Goal: Task Accomplishment & Management: Manage account settings

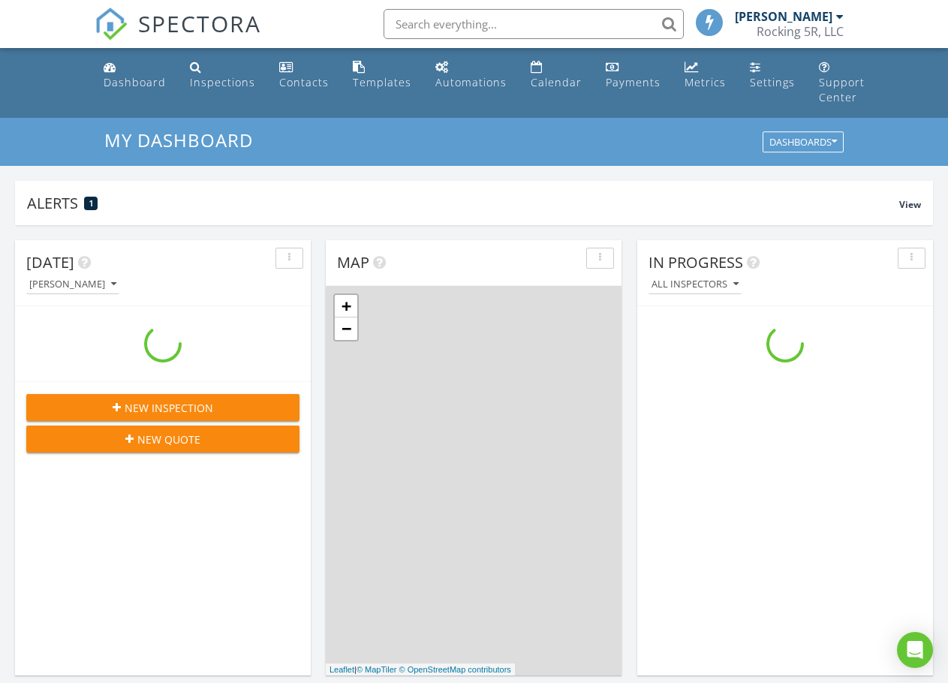
scroll to position [1389, 971]
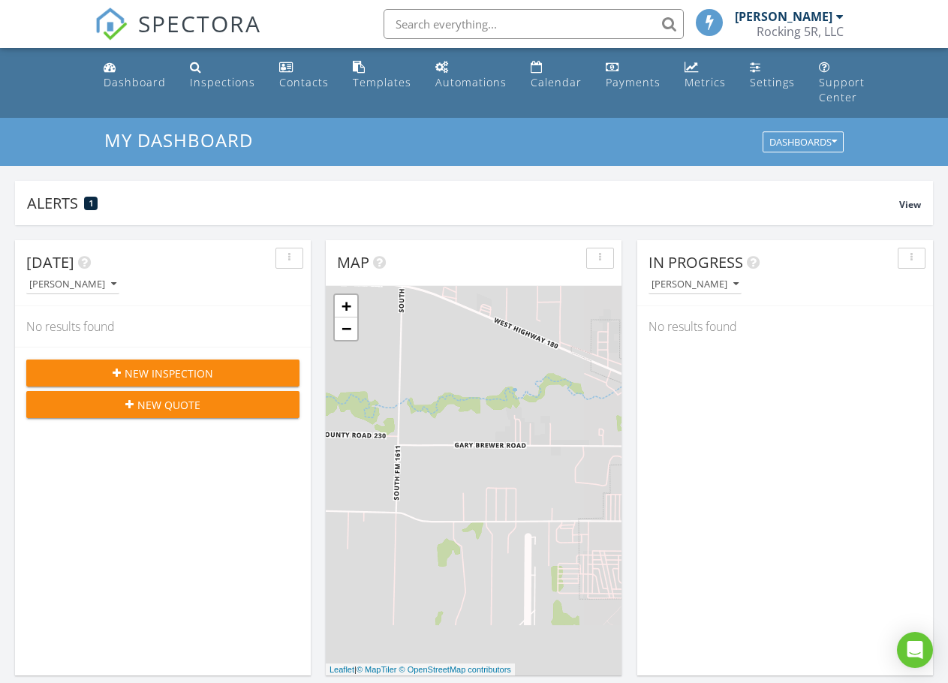
click at [774, 32] on div "Rocking 5R, LLC" at bounding box center [799, 31] width 87 height 15
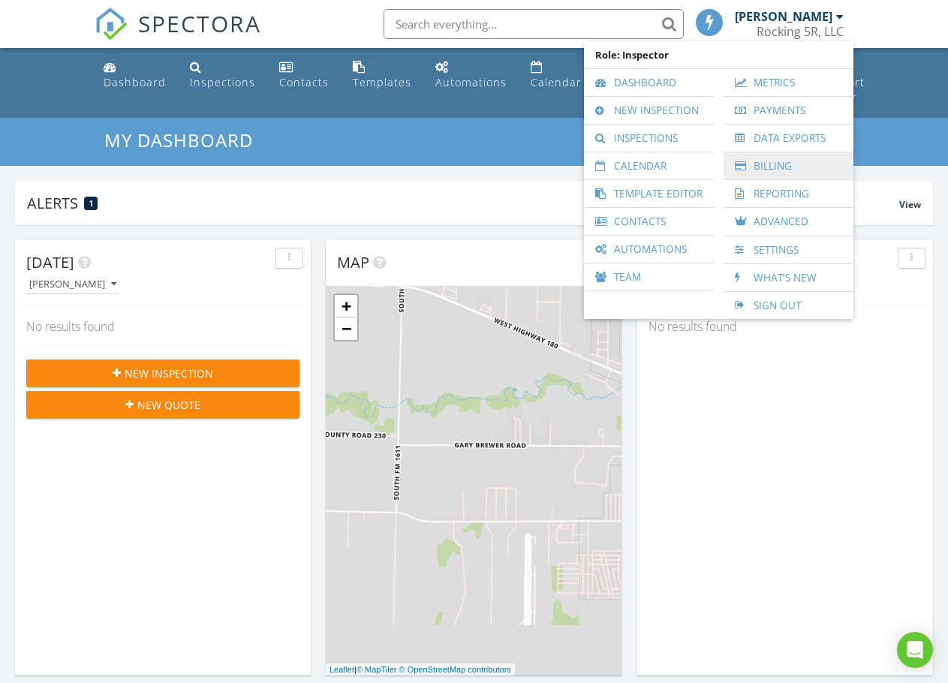
click at [783, 164] on link "Billing" at bounding box center [788, 165] width 115 height 27
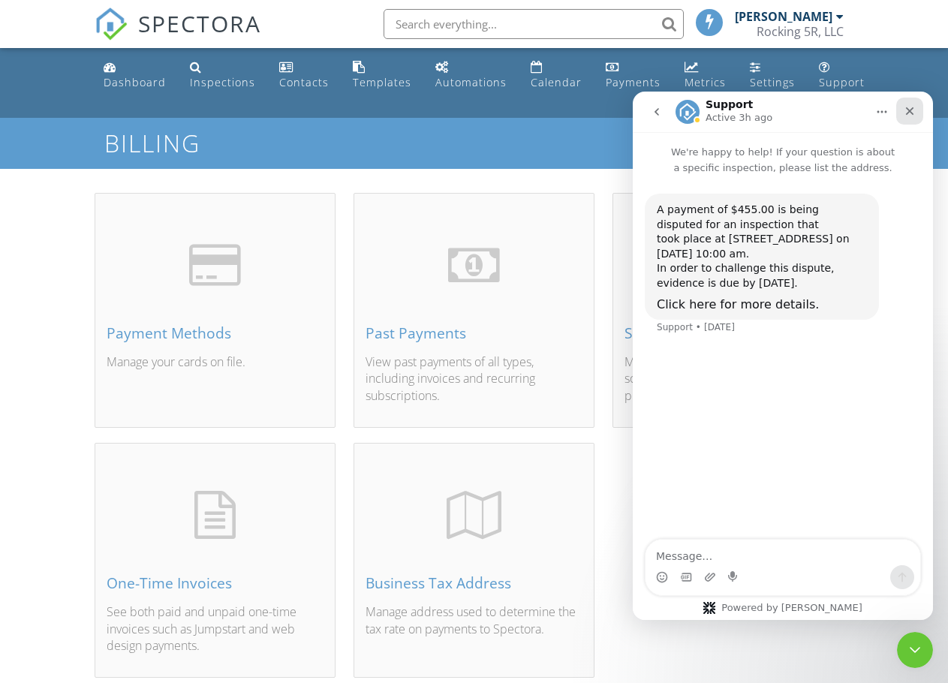
click at [905, 113] on icon "Close" at bounding box center [910, 111] width 12 height 12
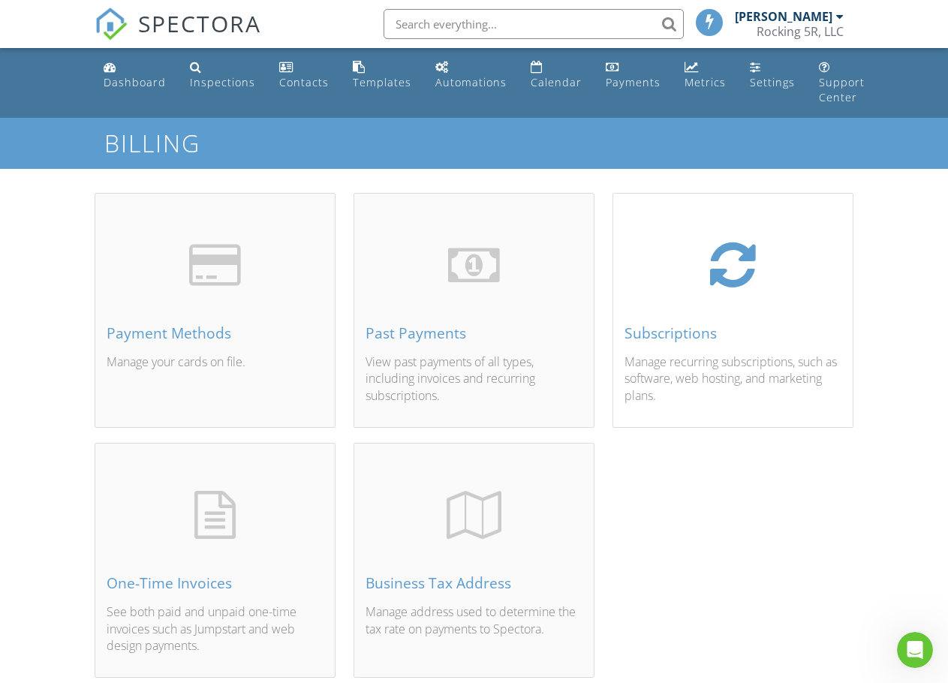
click at [684, 337] on div "Subscriptions" at bounding box center [732, 333] width 217 height 17
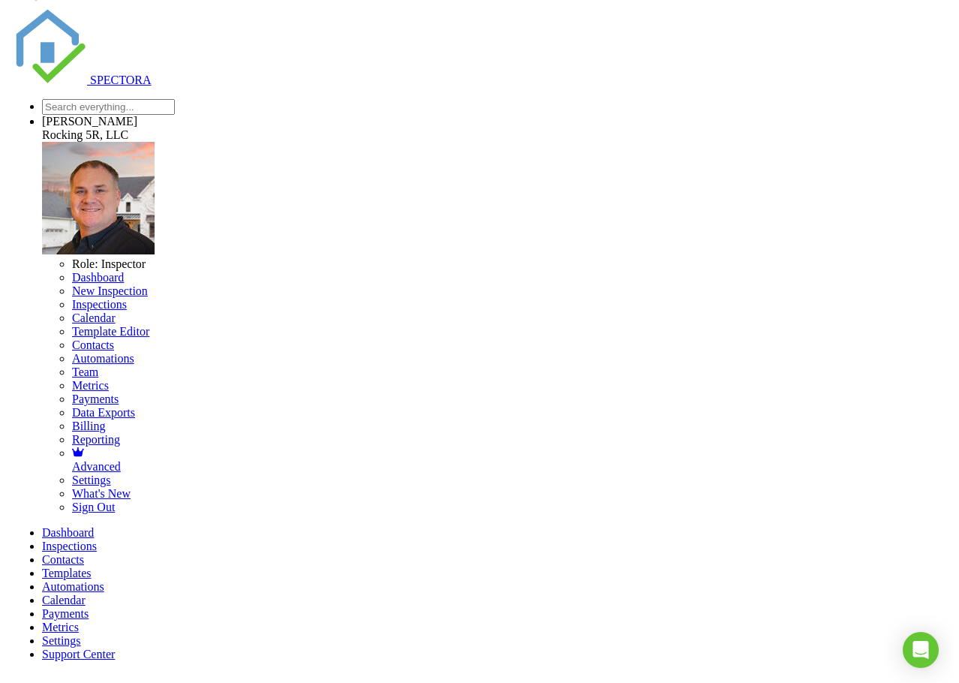
scroll to position [75, 0]
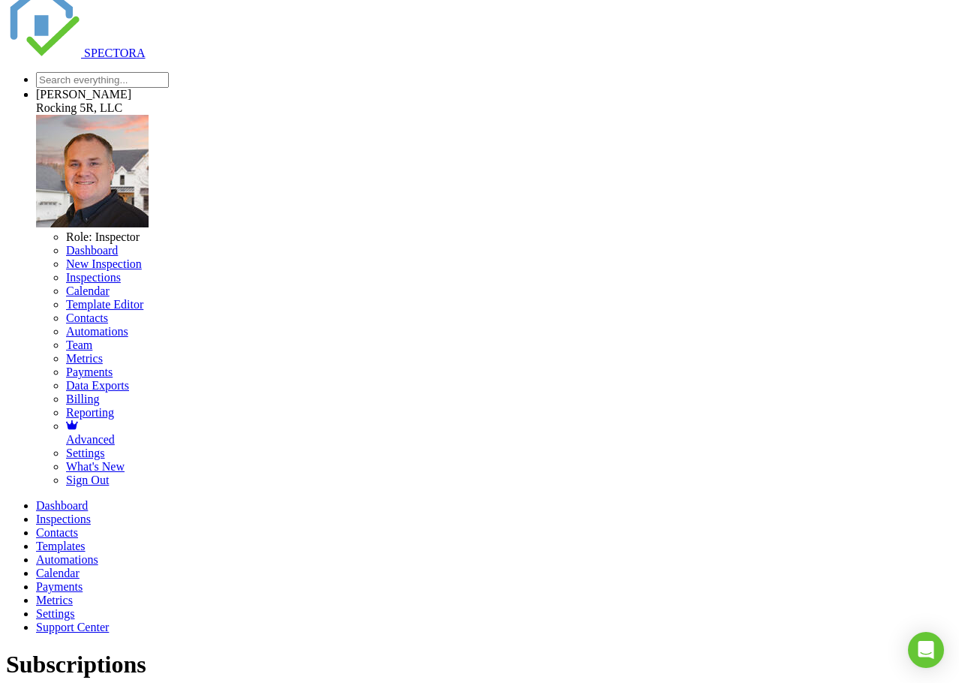
type input "Temporary"
type textarea "i"
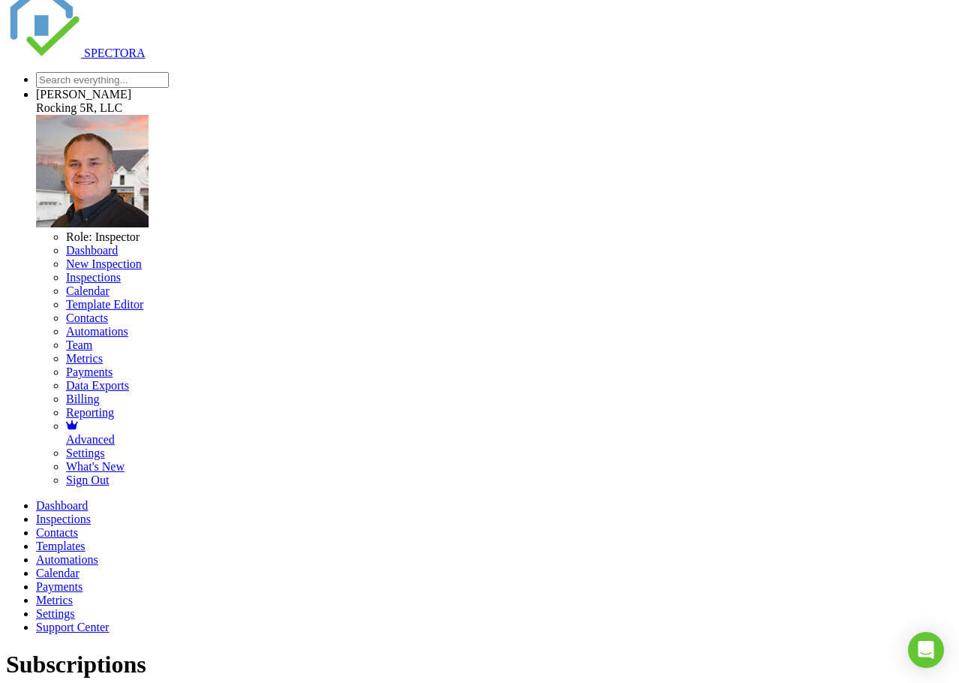
type textarea "I'm going to be off and not planning on doing any inspections for the month of …"
